Goal: Task Accomplishment & Management: Manage account settings

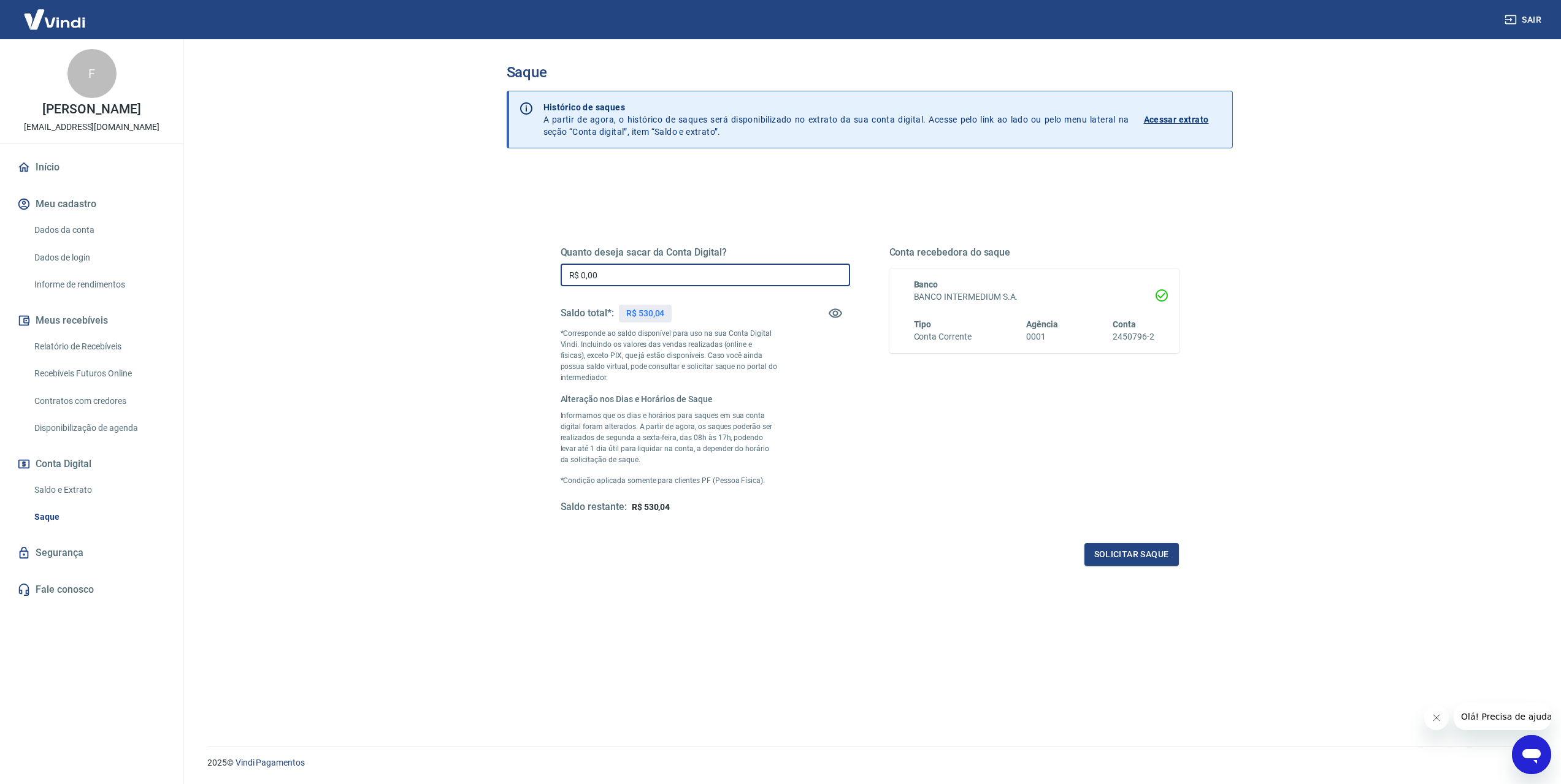
click at [701, 271] on input "R$ 0,00" at bounding box center [705, 275] width 289 height 22
type input "R$ 530,04"
click at [1156, 561] on button "Solicitar saque" at bounding box center [1132, 554] width 94 height 22
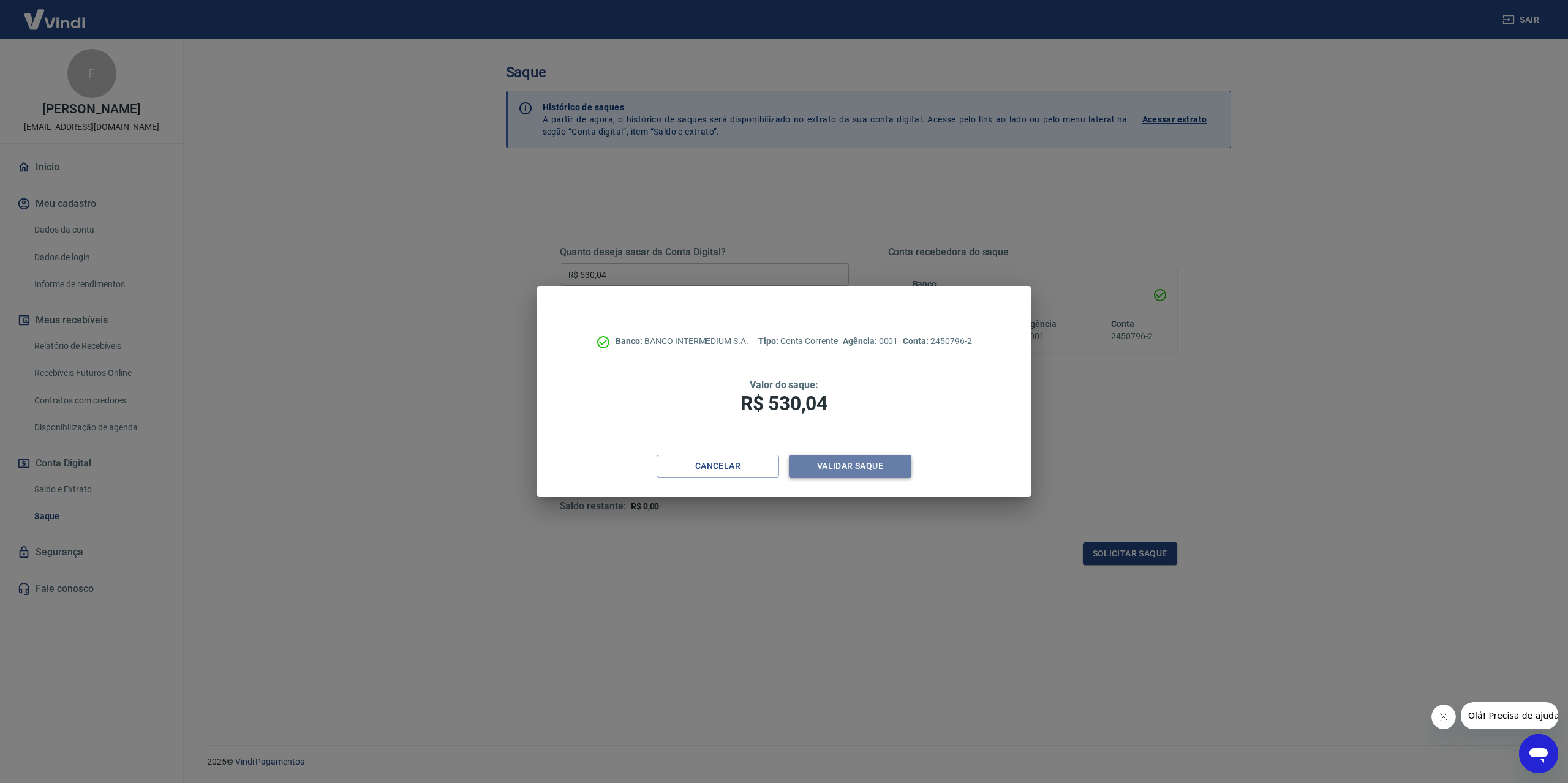
click at [812, 466] on button "Validar saque" at bounding box center [850, 466] width 122 height 22
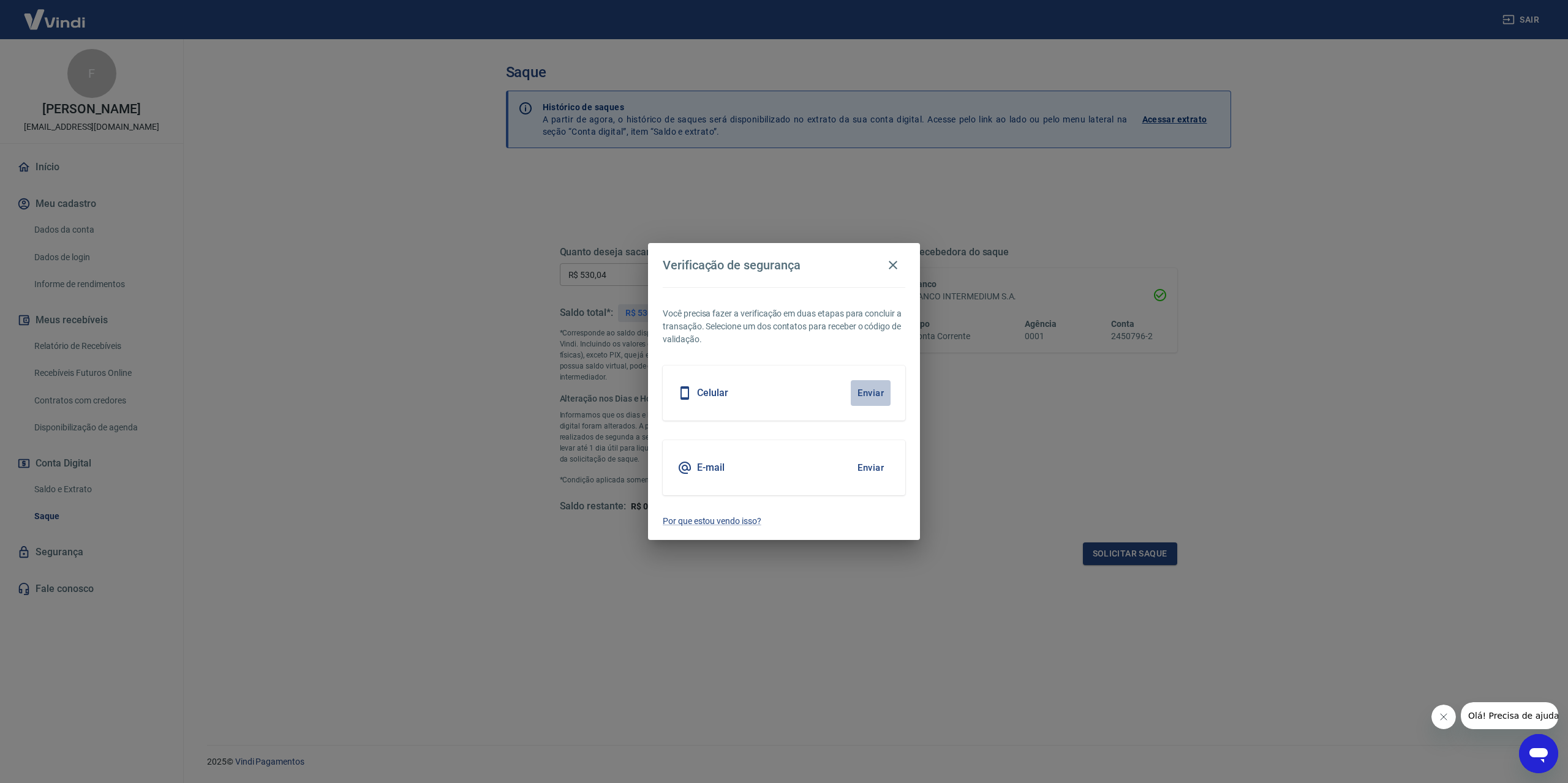
click at [881, 393] on button "Enviar" at bounding box center [870, 393] width 40 height 26
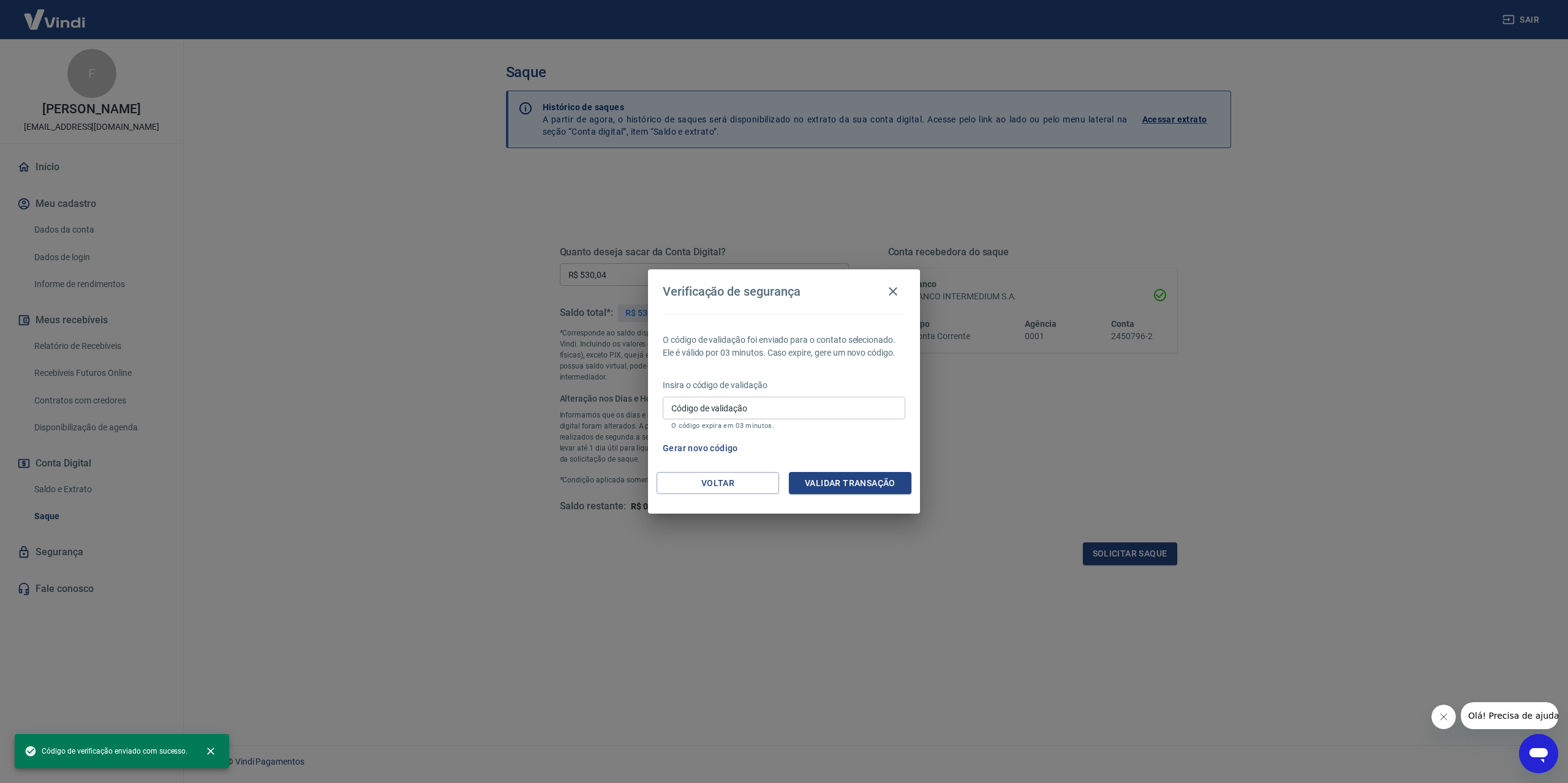
click at [803, 412] on input "Código de validação" at bounding box center [784, 408] width 243 height 22
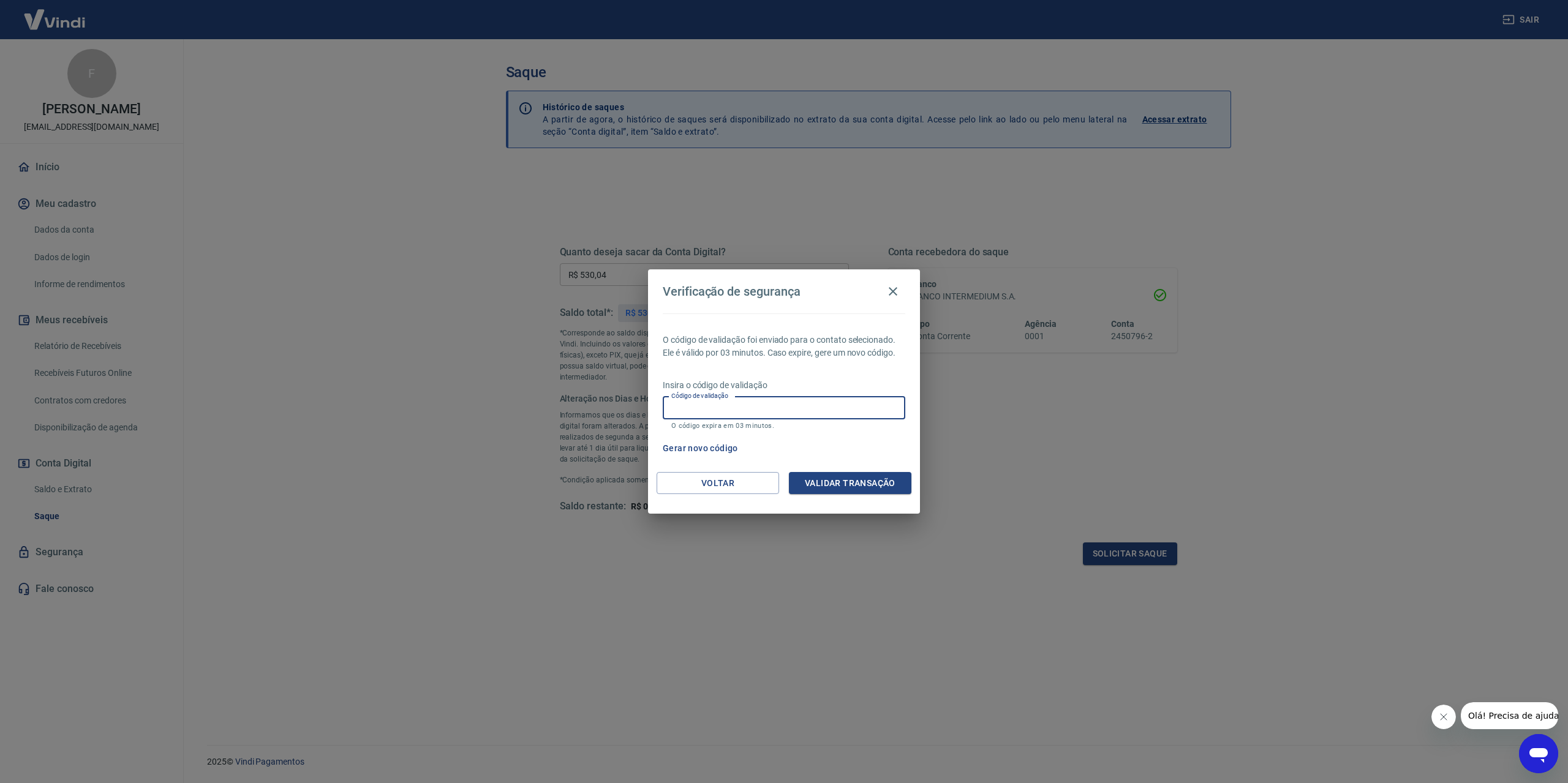
click at [803, 412] on input "Código de validação" at bounding box center [784, 408] width 243 height 22
type input "957474"
click at [838, 474] on button "Validar transação" at bounding box center [850, 483] width 122 height 22
click at [699, 477] on button "Voltar" at bounding box center [717, 483] width 122 height 22
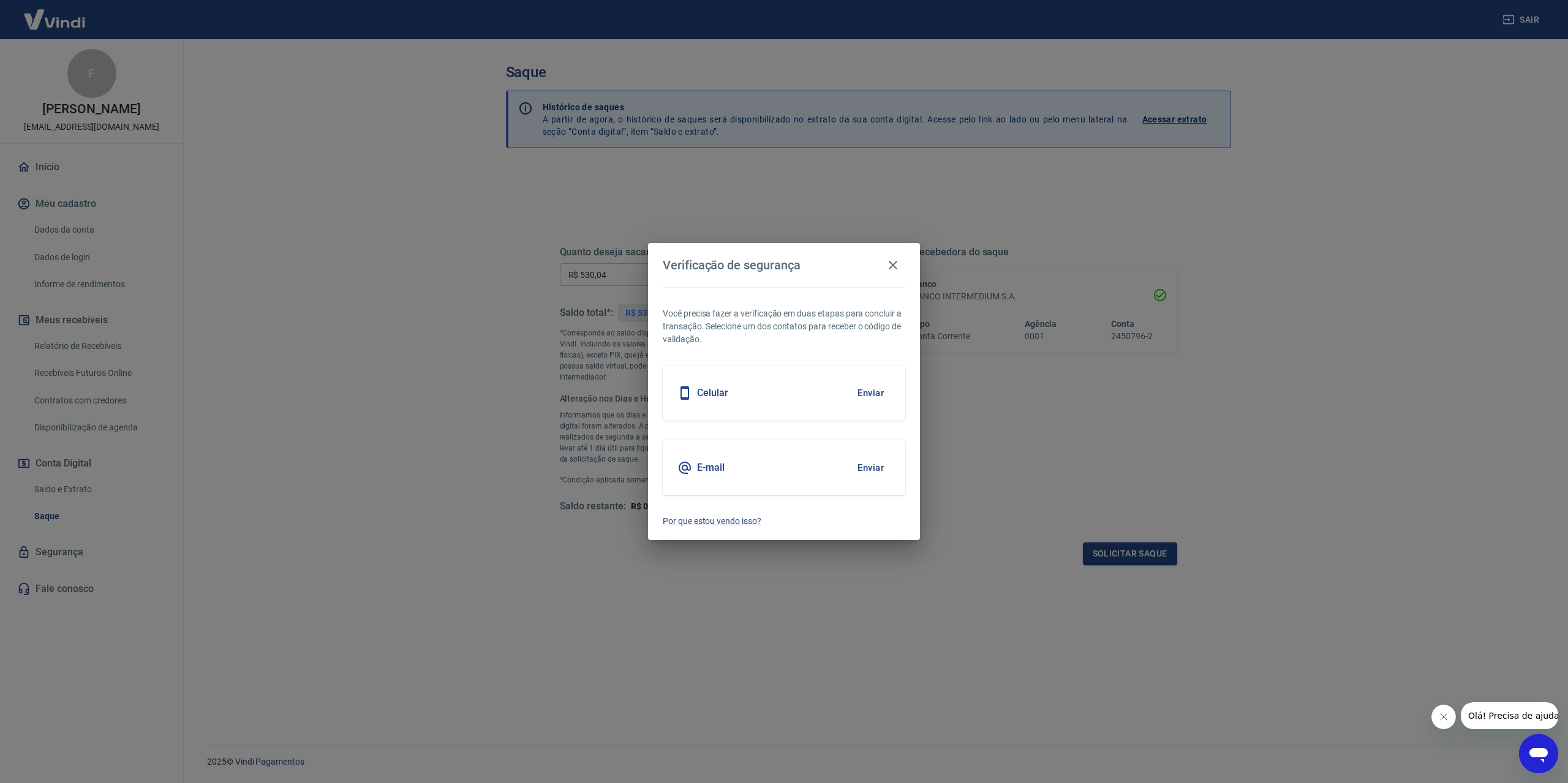
click at [870, 468] on button "Enviar" at bounding box center [870, 468] width 40 height 26
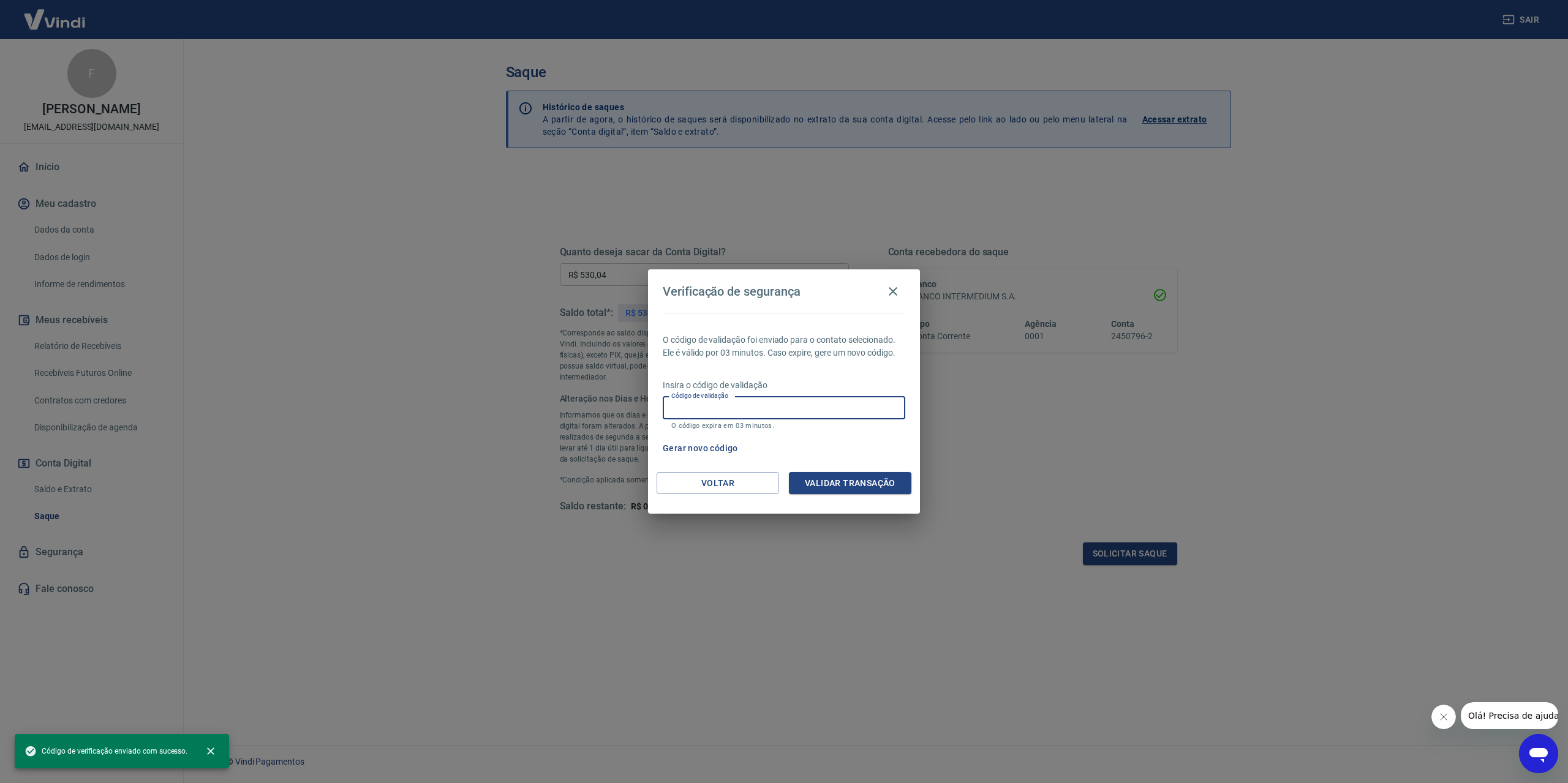
click at [772, 406] on input "Código de validação" at bounding box center [784, 408] width 243 height 22
paste input "347515"
type input "347515"
click at [842, 487] on button "Validar transação" at bounding box center [850, 483] width 122 height 22
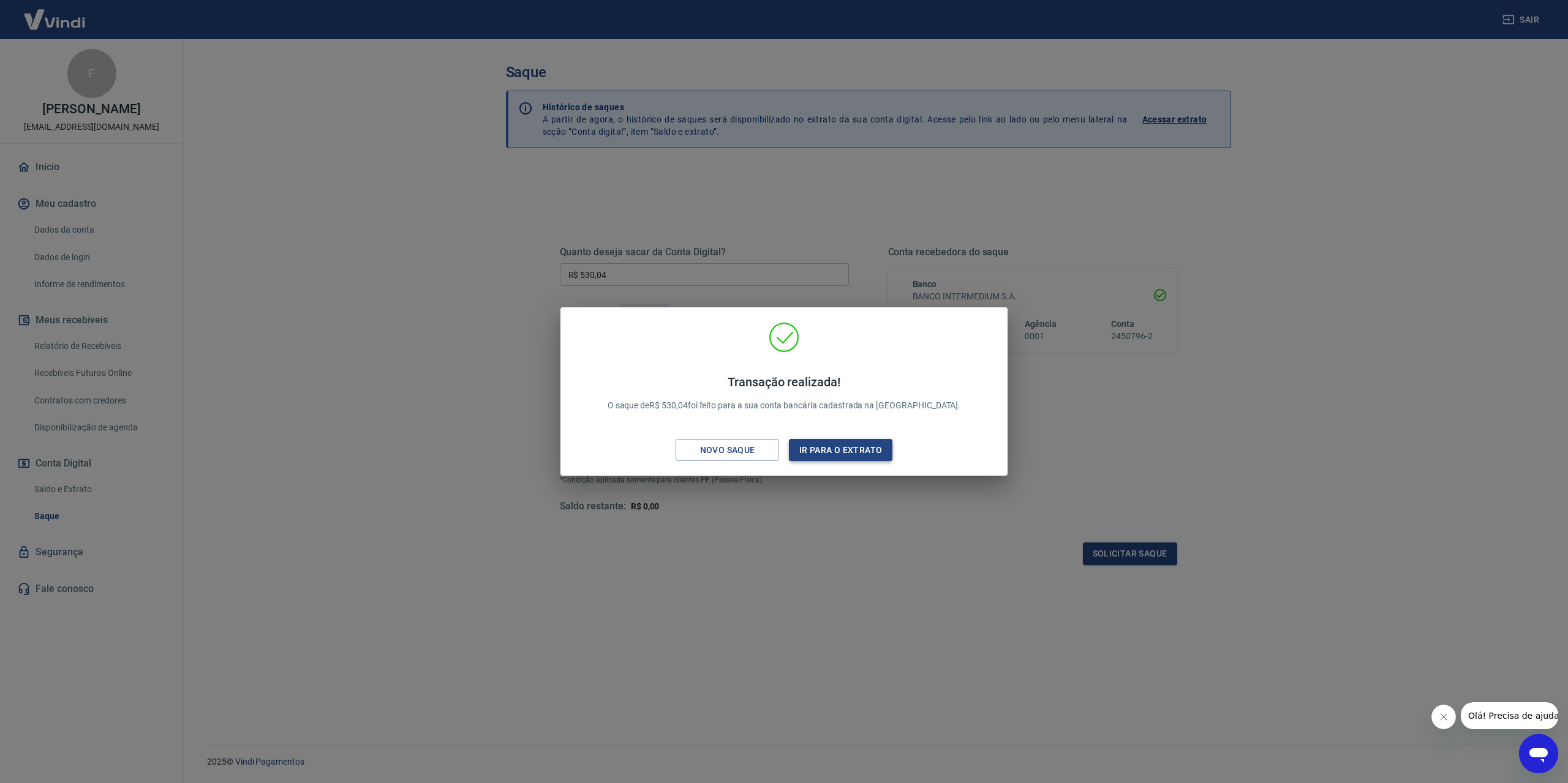
click at [824, 439] on button "Ir para o extrato" at bounding box center [841, 450] width 104 height 22
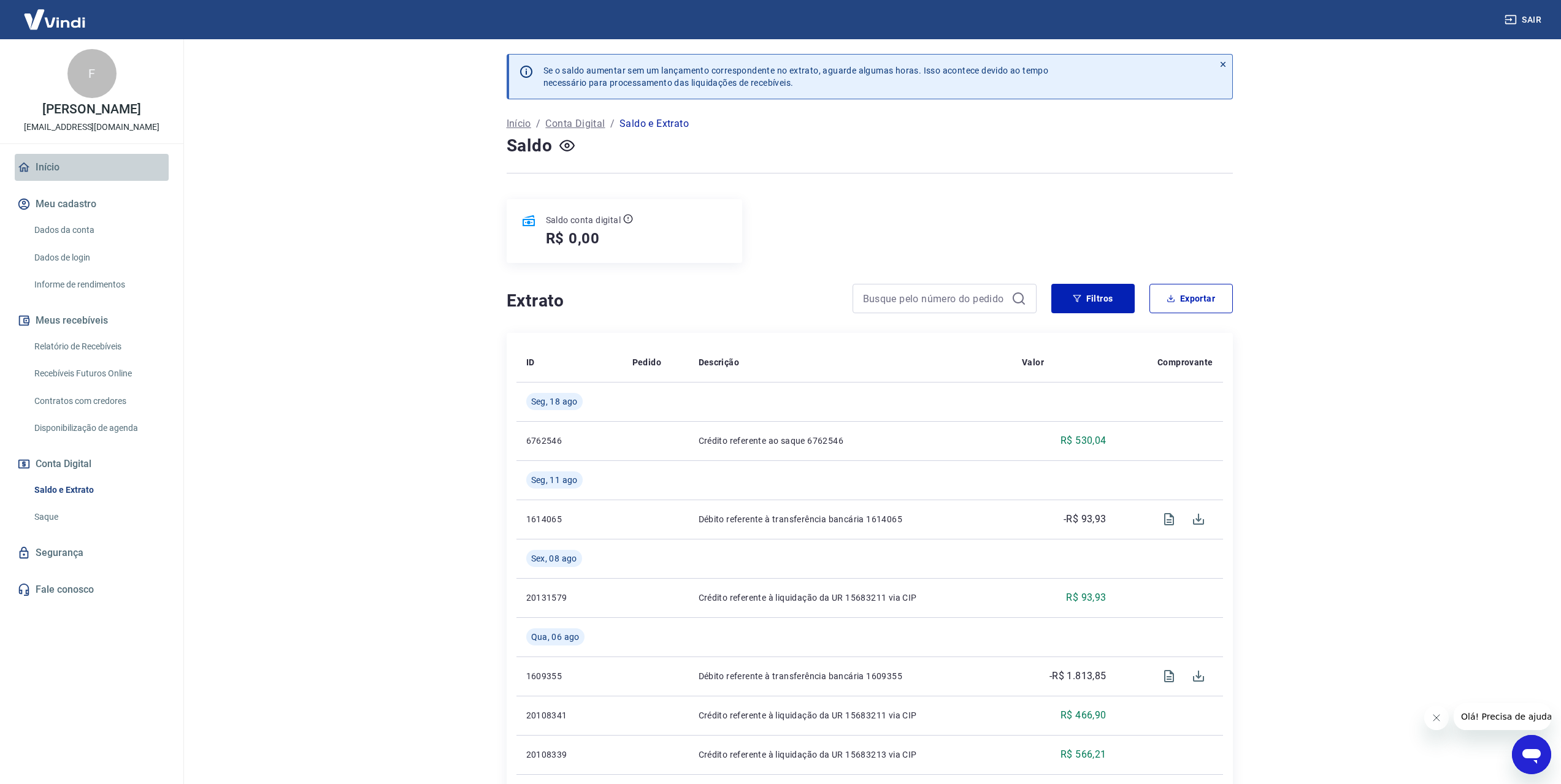
click at [42, 173] on link "Início" at bounding box center [91, 167] width 154 height 27
